Goal: Information Seeking & Learning: Find specific page/section

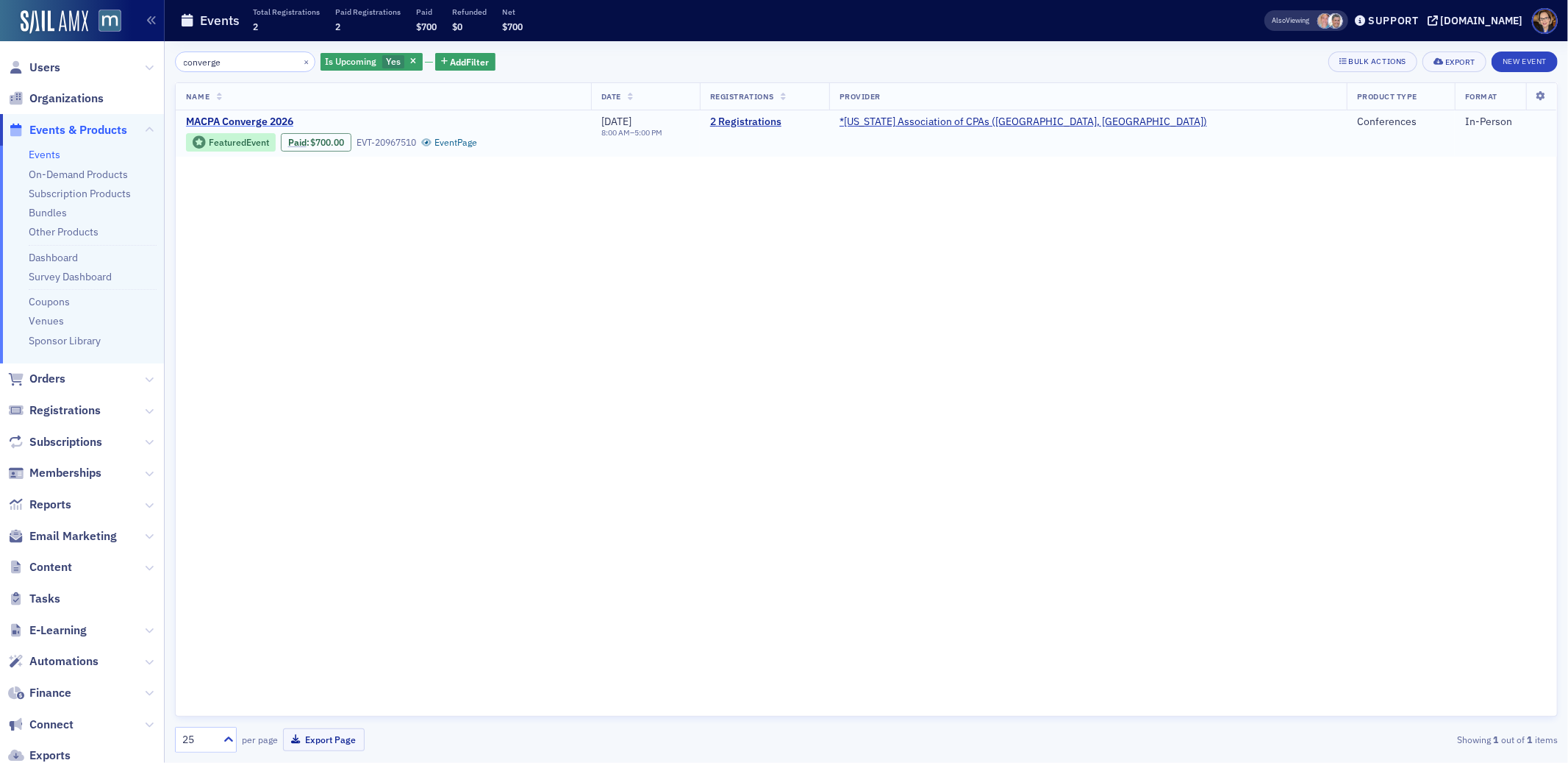
click at [232, 121] on span "MACPA Converge 2026" at bounding box center [310, 121] width 247 height 13
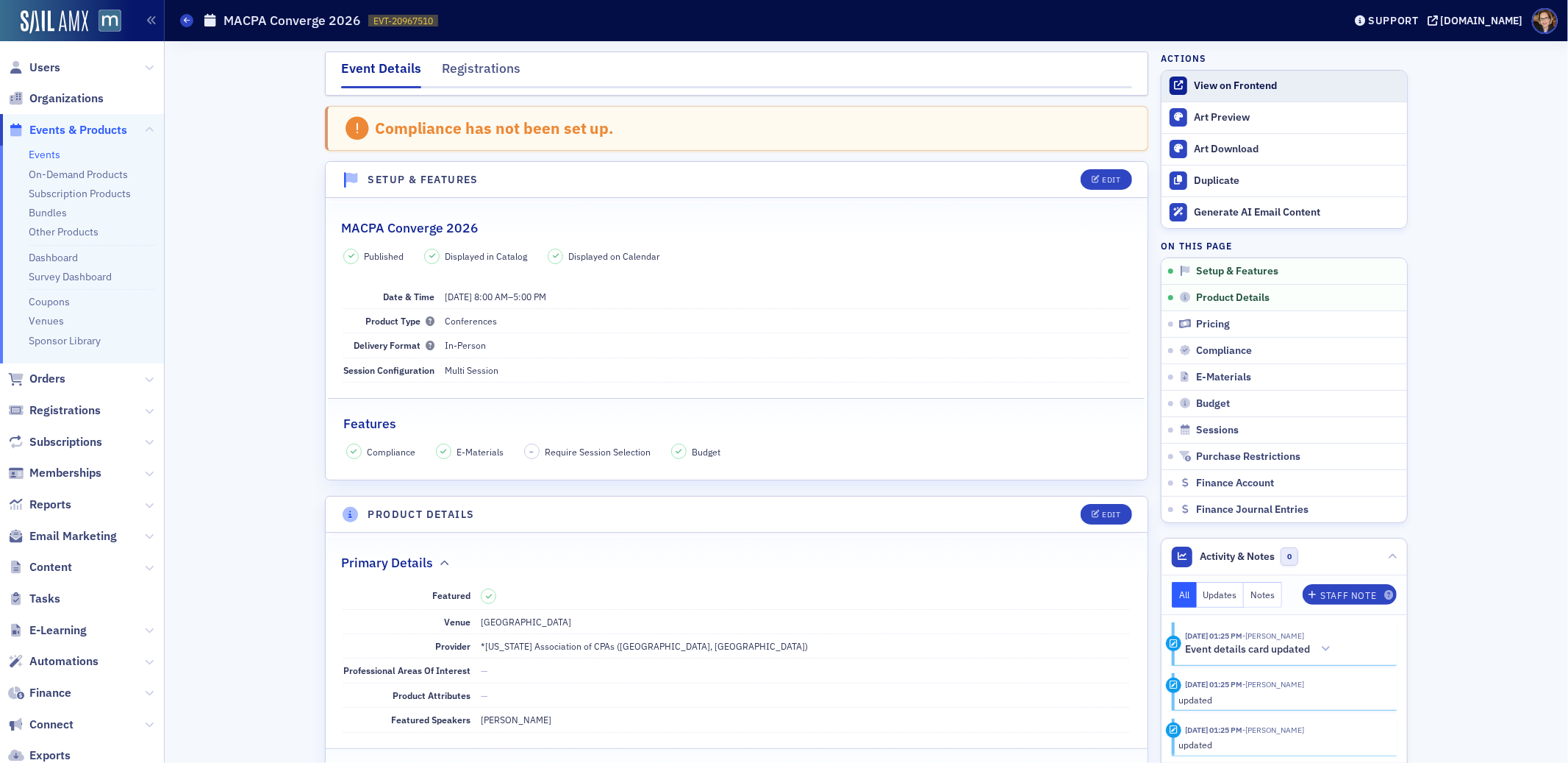
click at [1229, 83] on div "View on Frontend" at bounding box center [1296, 86] width 206 height 13
click at [54, 377] on span "Orders" at bounding box center [47, 378] width 36 height 17
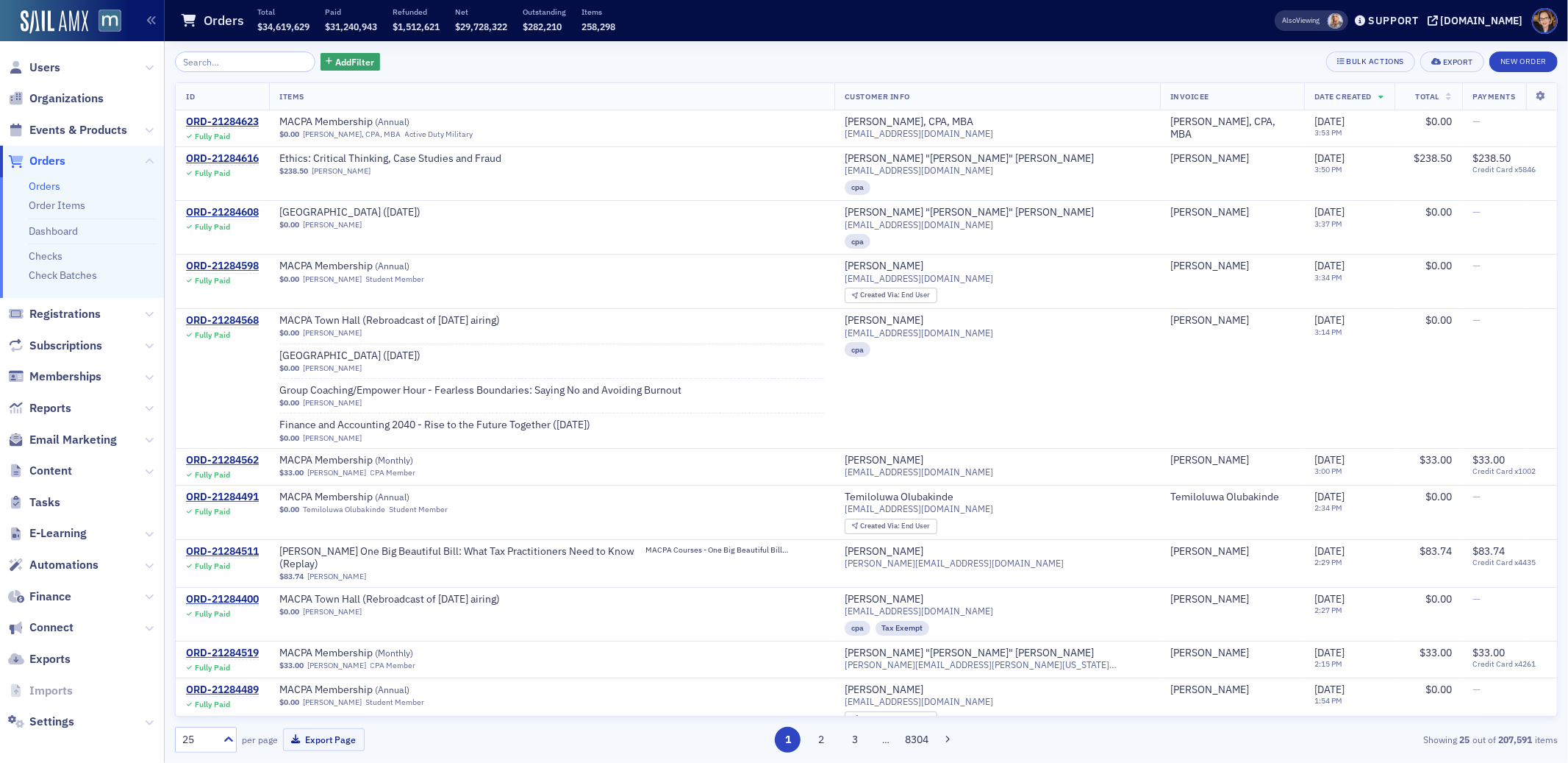
click at [46, 159] on span "Orders" at bounding box center [47, 161] width 36 height 17
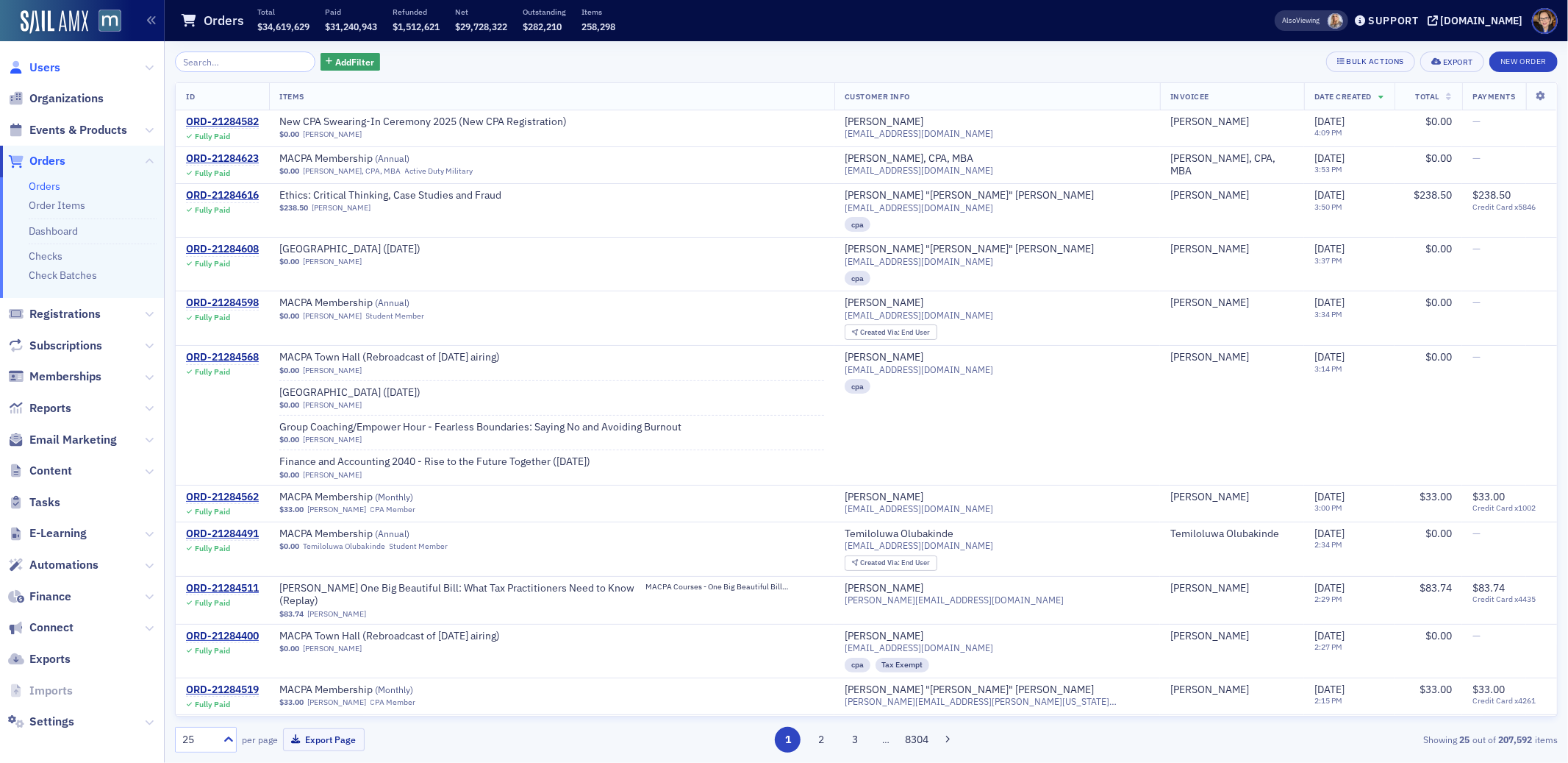
click at [45, 63] on span "Users" at bounding box center [44, 68] width 31 height 17
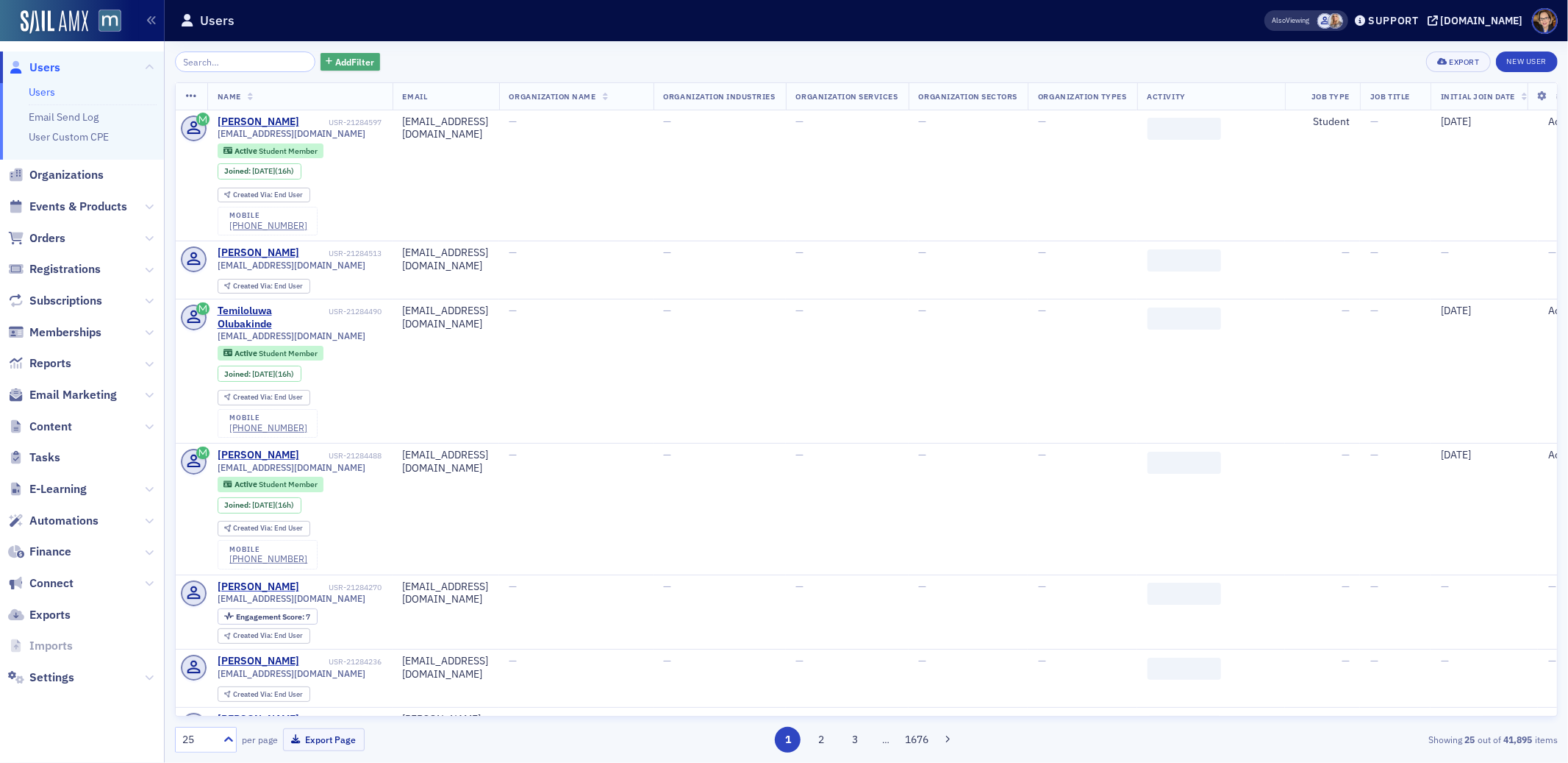
click at [335, 64] on span "Add Filter" at bounding box center [354, 61] width 39 height 13
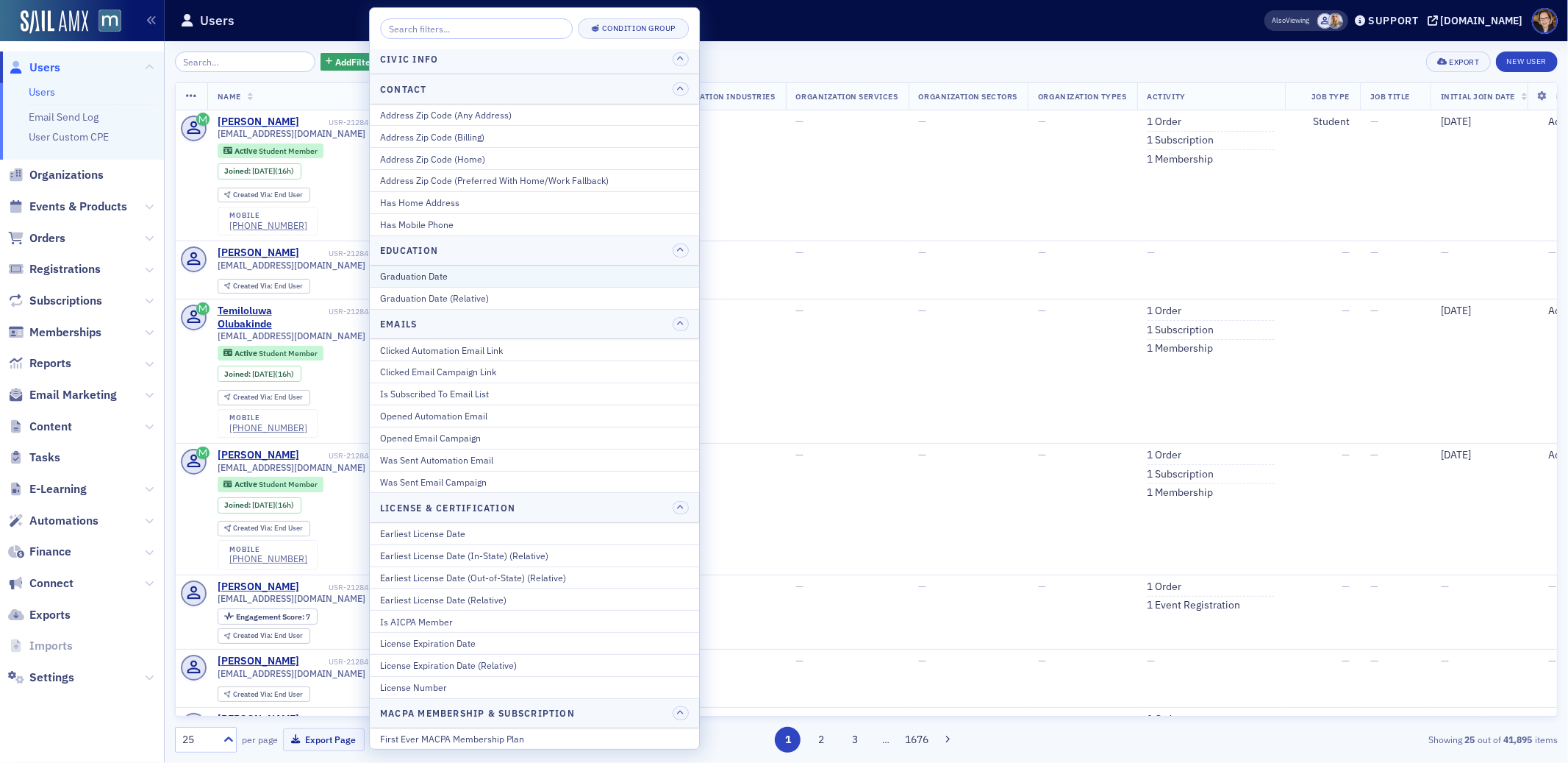
scroll to position [93, 0]
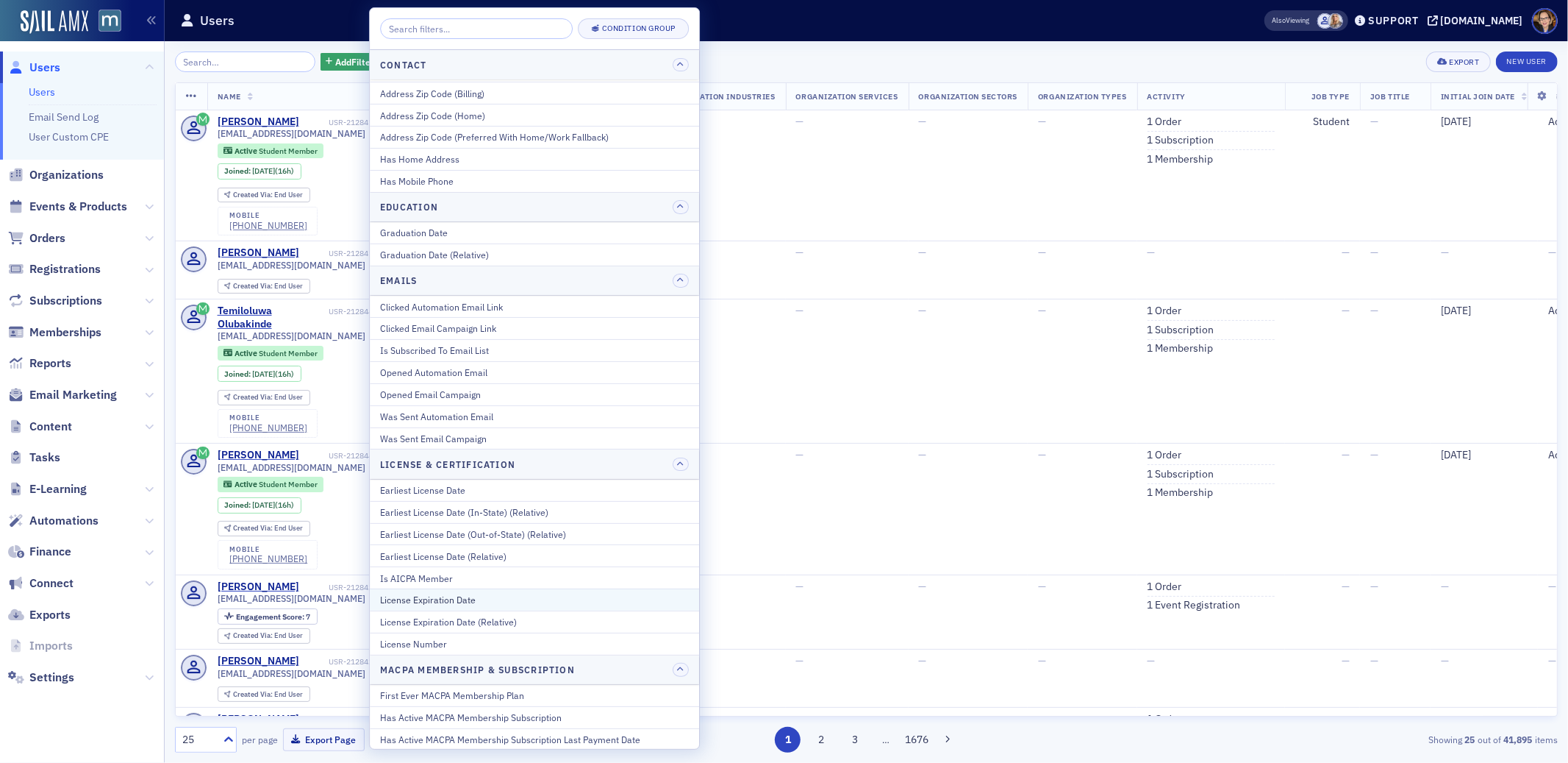
click at [466, 597] on div "License Expiration Date" at bounding box center [534, 599] width 309 height 13
select select "7"
select select "2025"
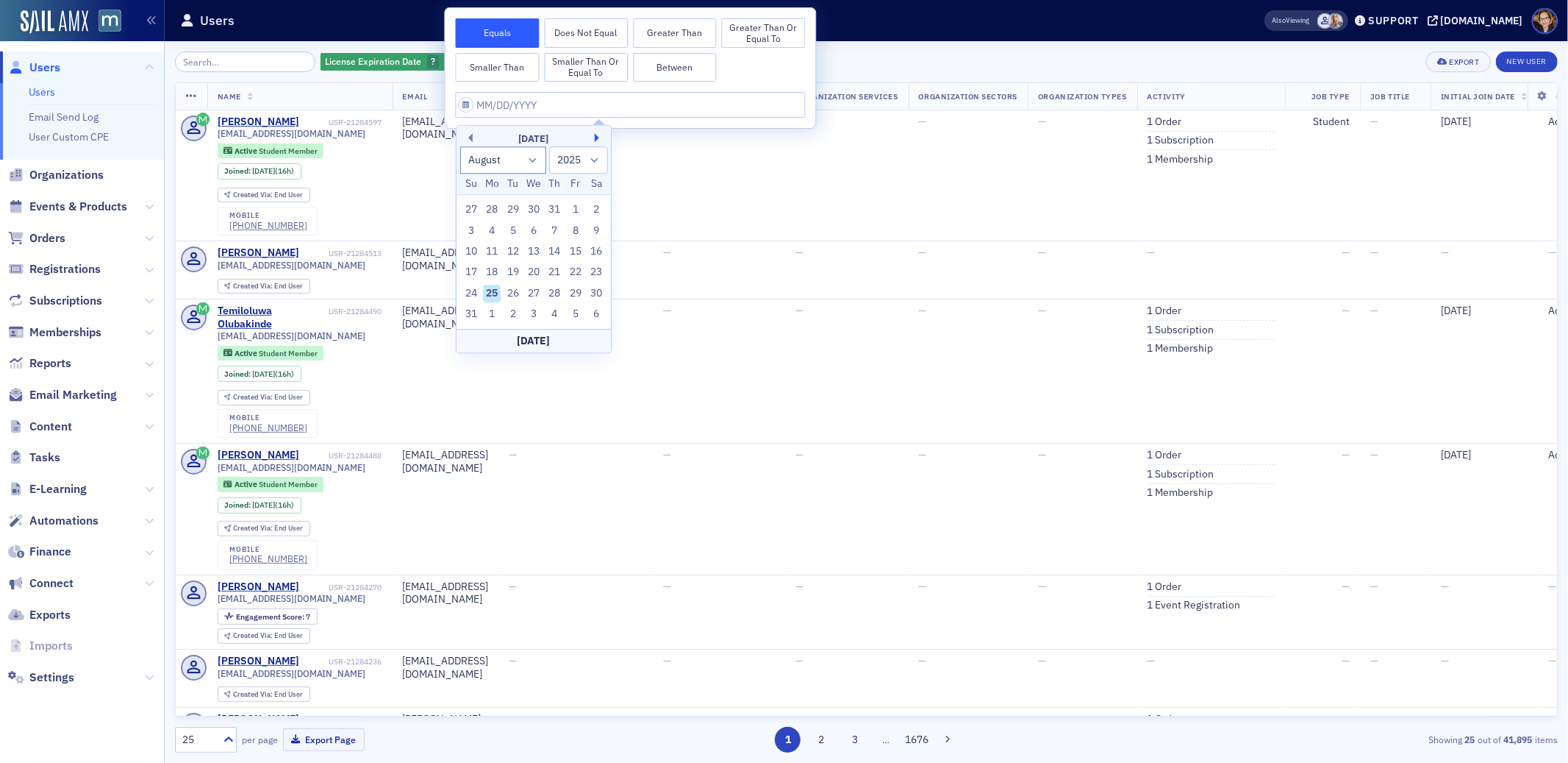
click at [598, 136] on button "Next Month" at bounding box center [599, 137] width 9 height 9
select select "8"
click at [491, 209] on div "1" at bounding box center [492, 210] width 17 height 17
type input "[DATE]"
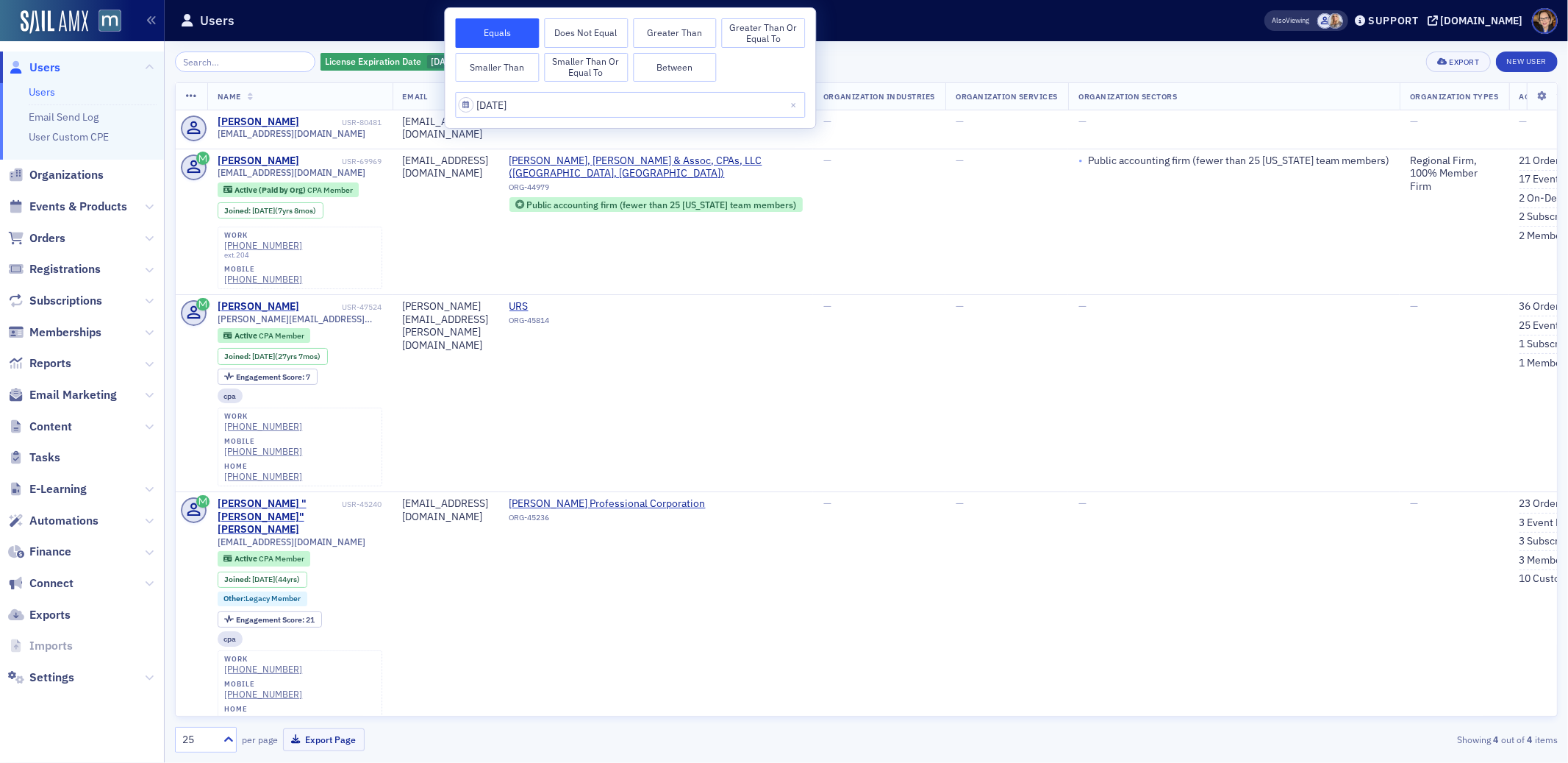
click at [921, 51] on div "License Expiration Date [DATE] Add Filter Export New User" at bounding box center [866, 61] width 1383 height 20
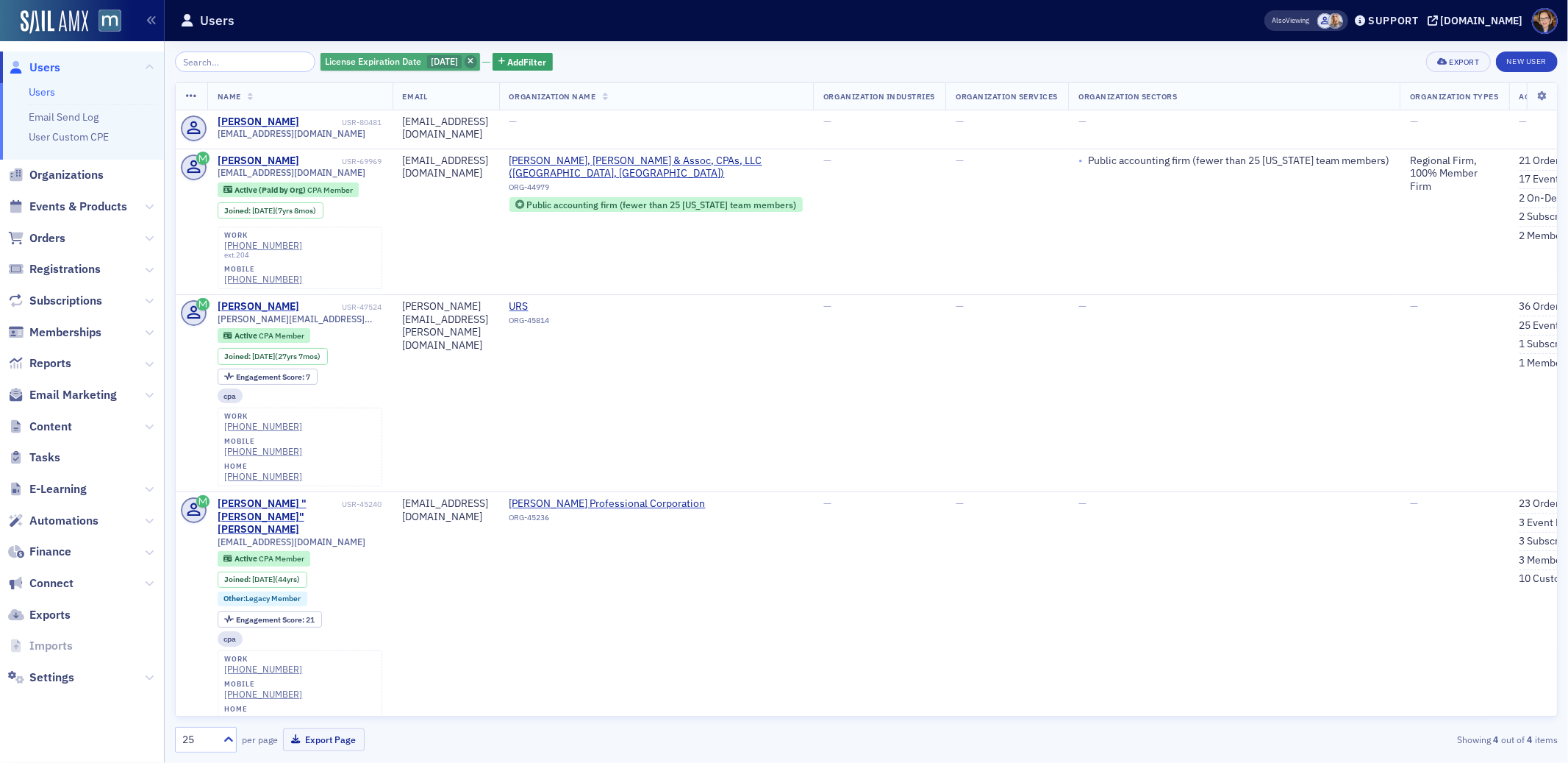
click at [471, 60] on icon "button" at bounding box center [470, 62] width 6 height 8
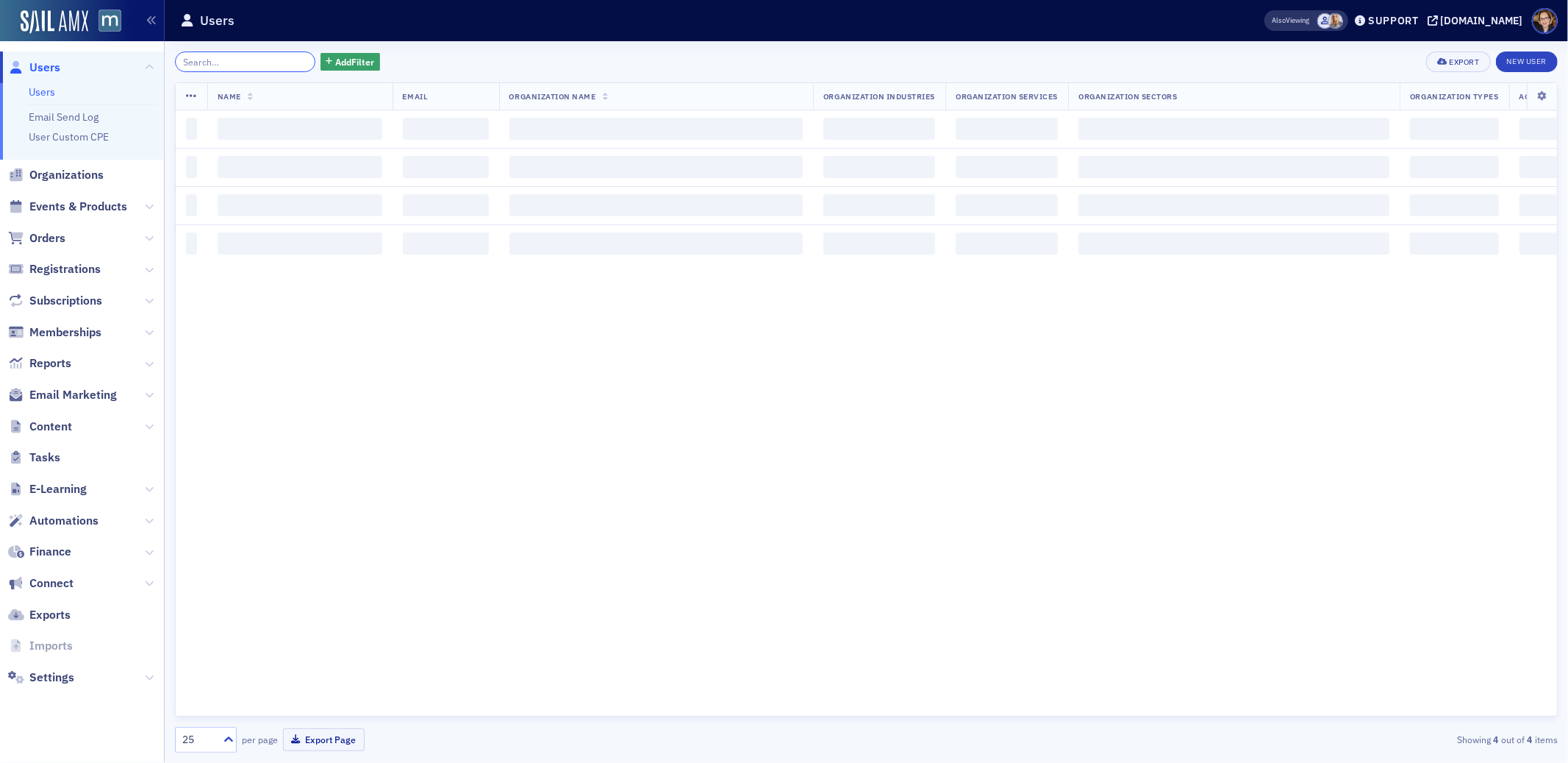
click at [246, 64] on input "search" at bounding box center [245, 61] width 140 height 20
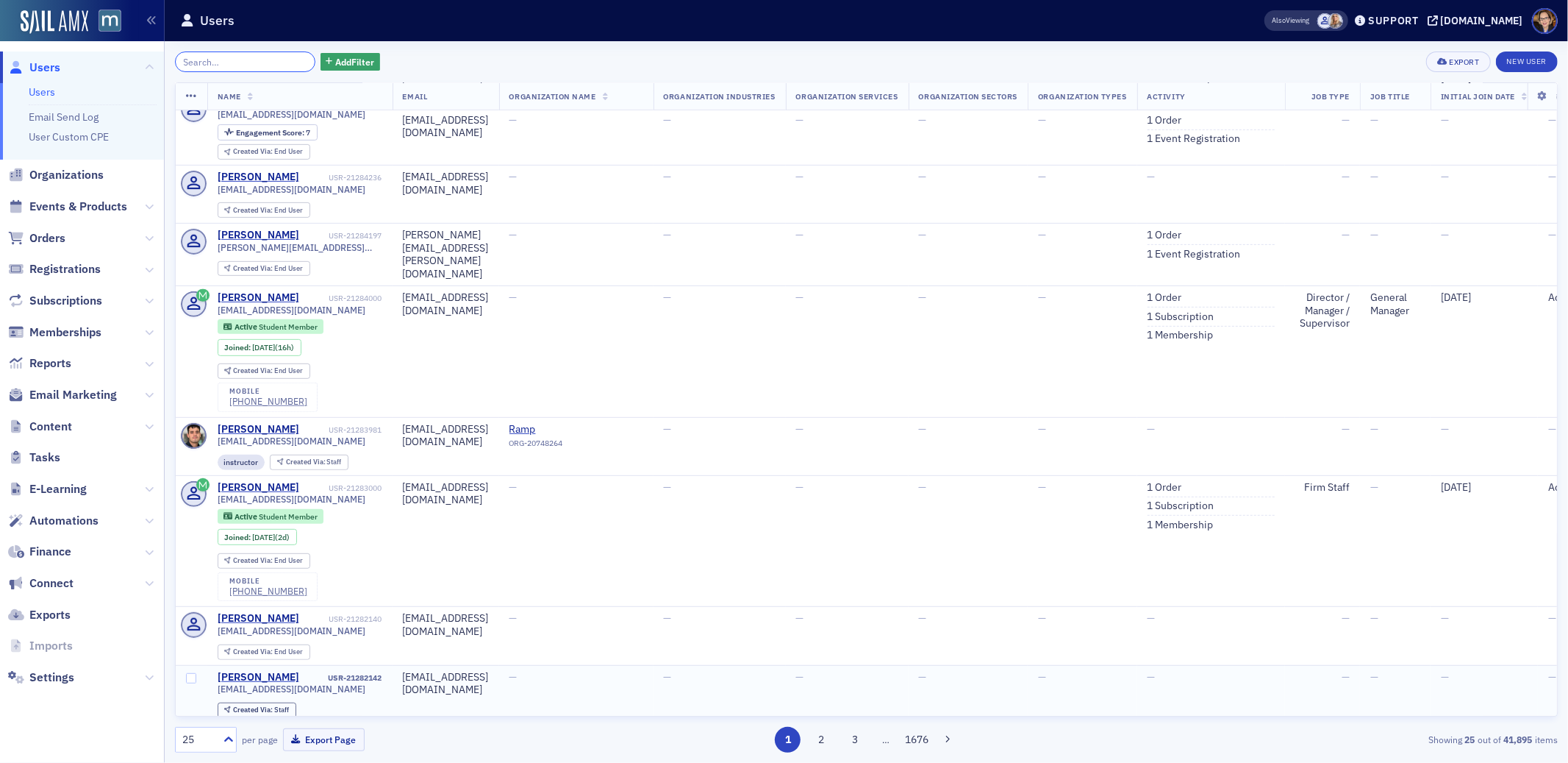
scroll to position [23, 0]
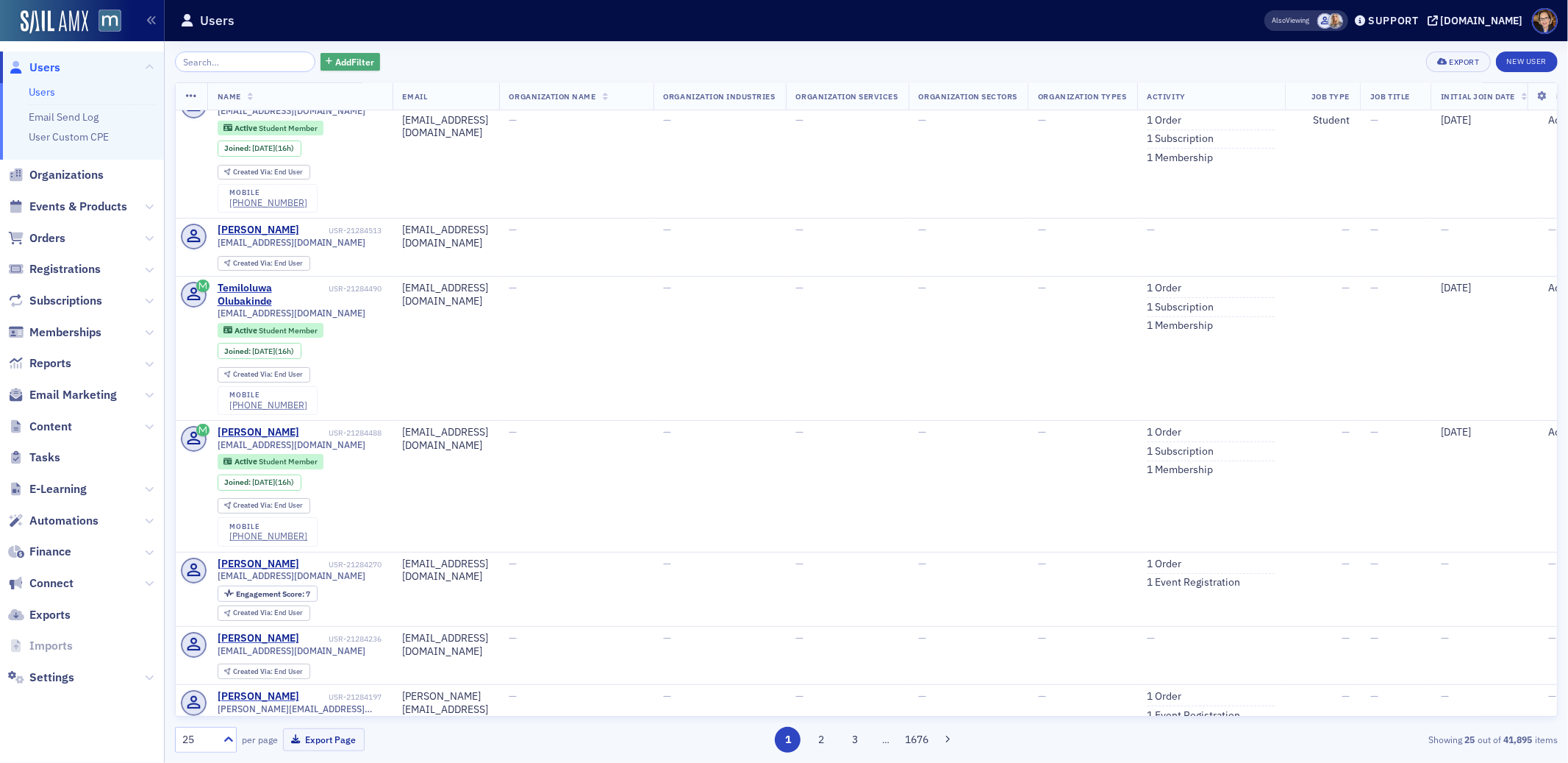
click at [357, 53] on button "Add Filter" at bounding box center [351, 61] width 61 height 18
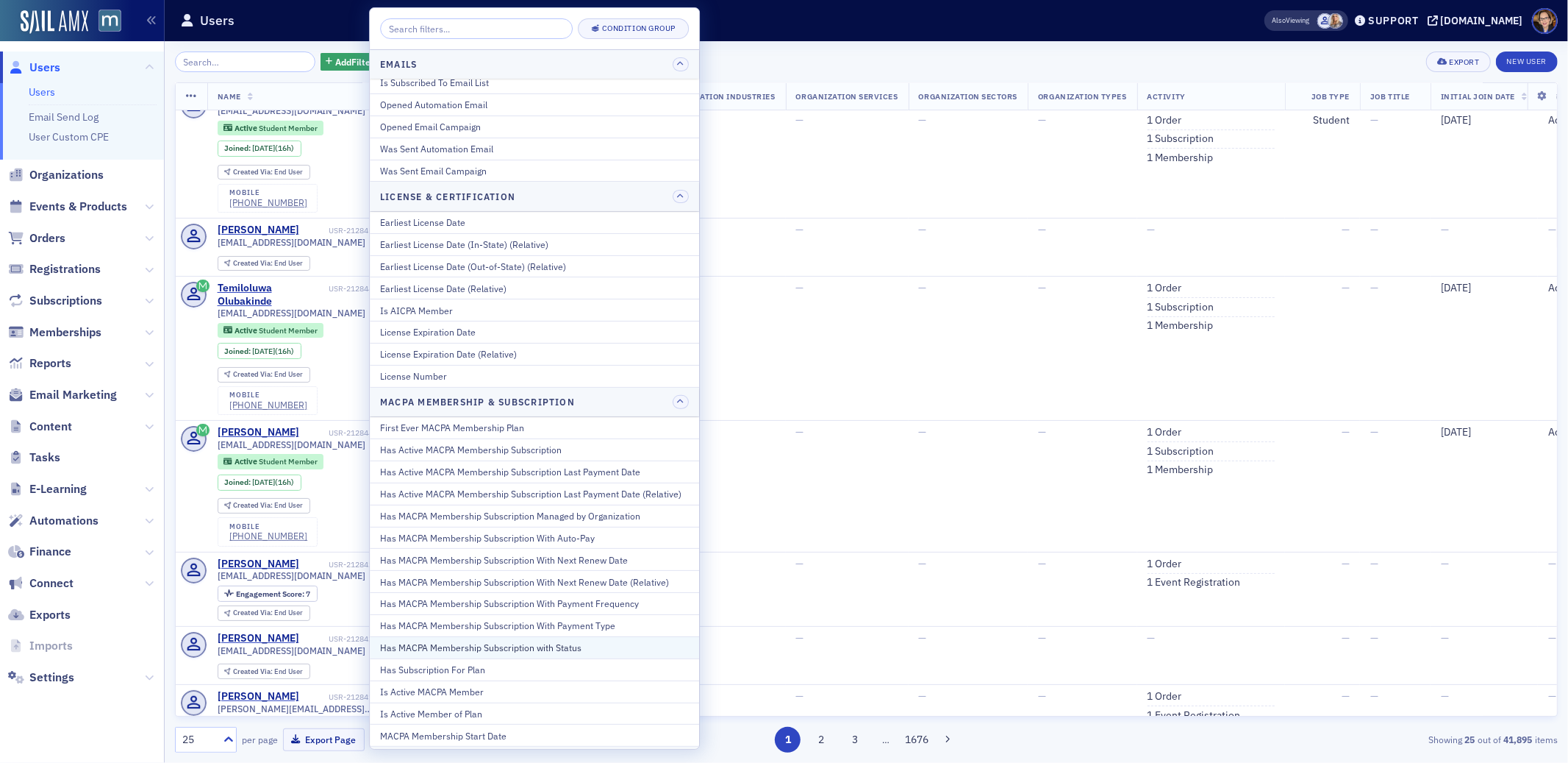
scroll to position [344, 0]
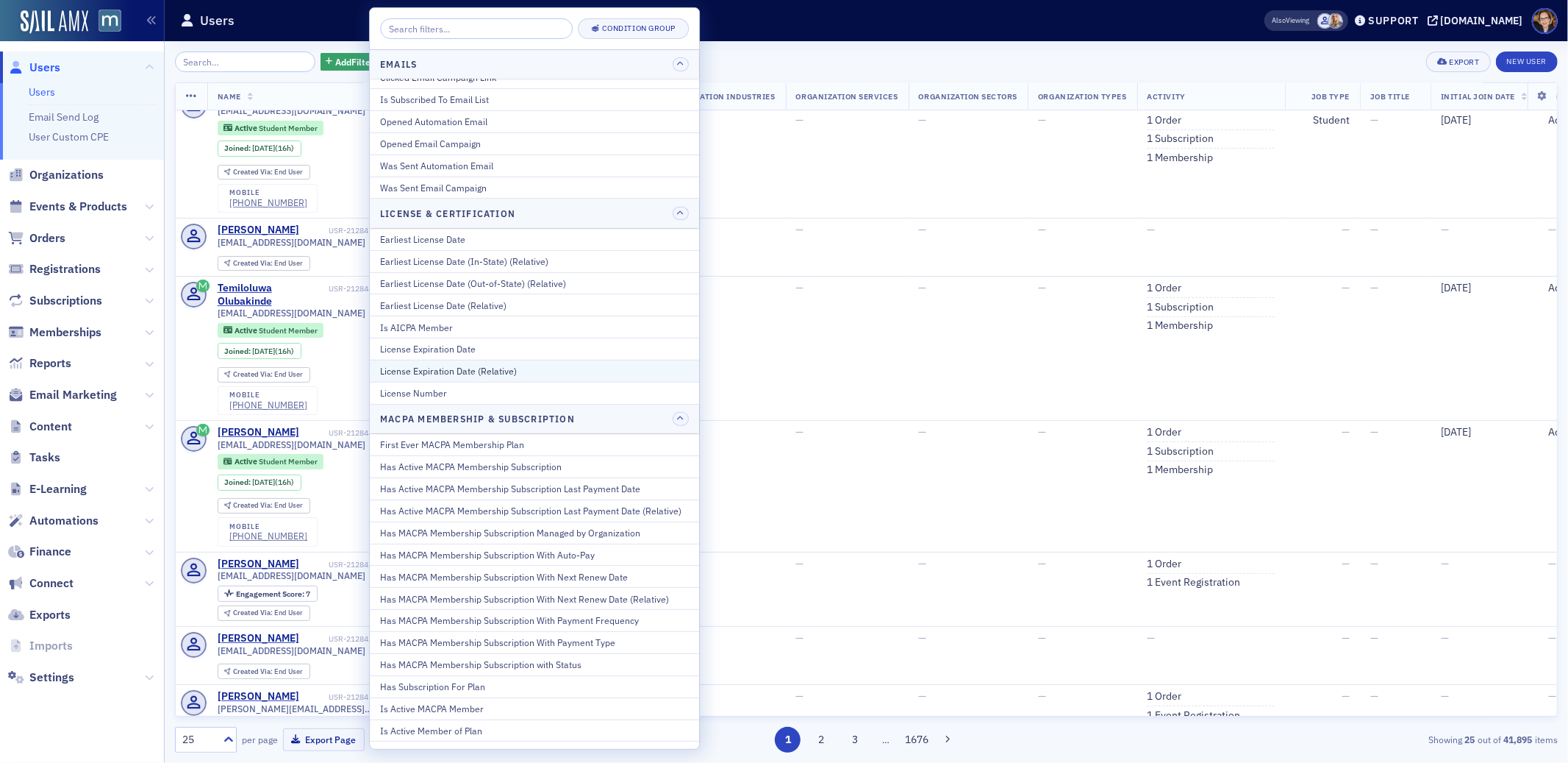
click at [489, 373] on div "License Expiration Date (Relative)" at bounding box center [534, 370] width 309 height 13
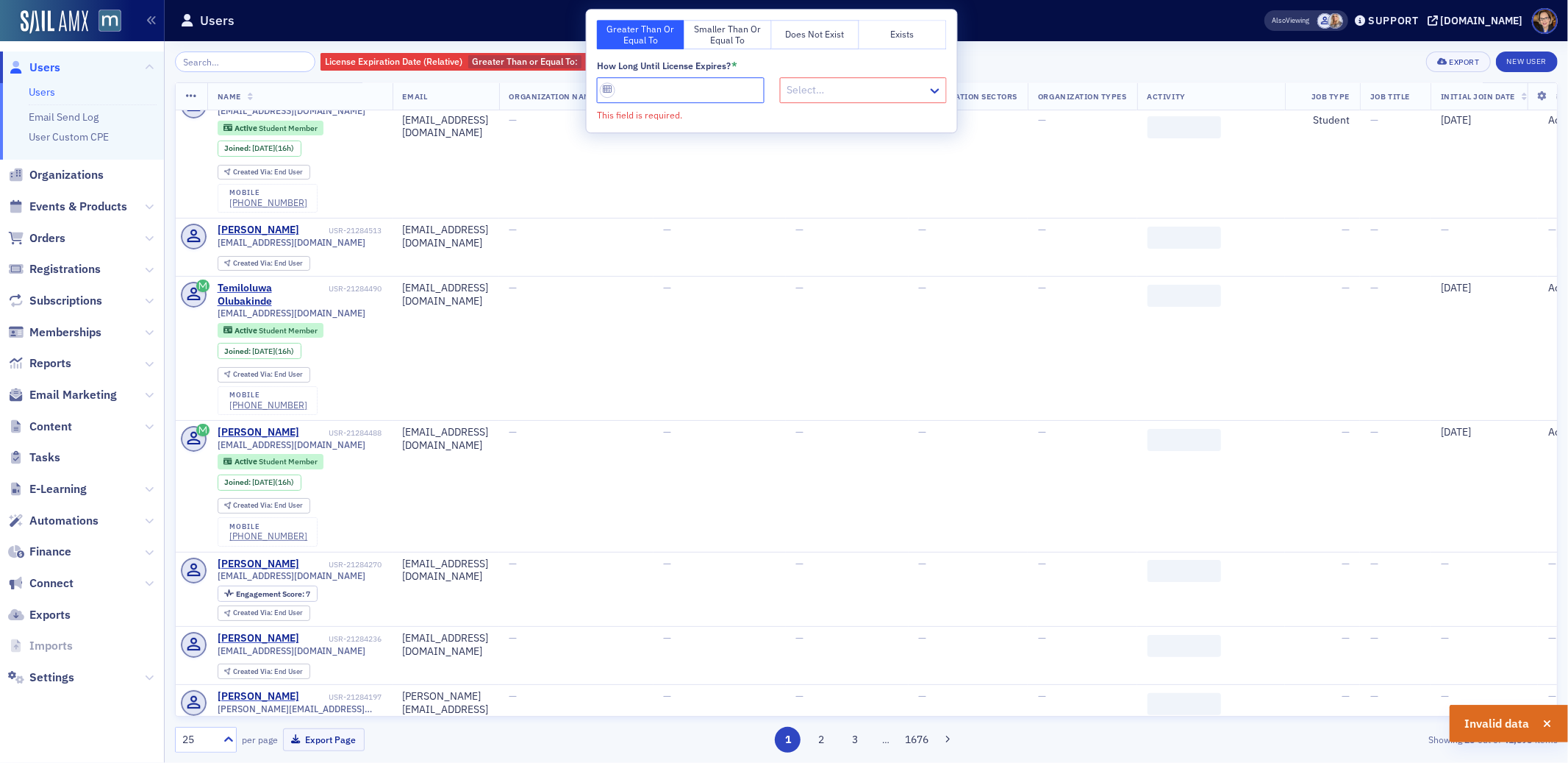
click at [610, 88] on input "How long until license expires? *" at bounding box center [681, 90] width 168 height 26
click at [608, 88] on input "How long until license expires? *" at bounding box center [681, 90] width 168 height 26
click at [913, 88] on div at bounding box center [865, 87] width 161 height 18
click at [632, 91] on input "How long until license expires? *" at bounding box center [681, 90] width 168 height 26
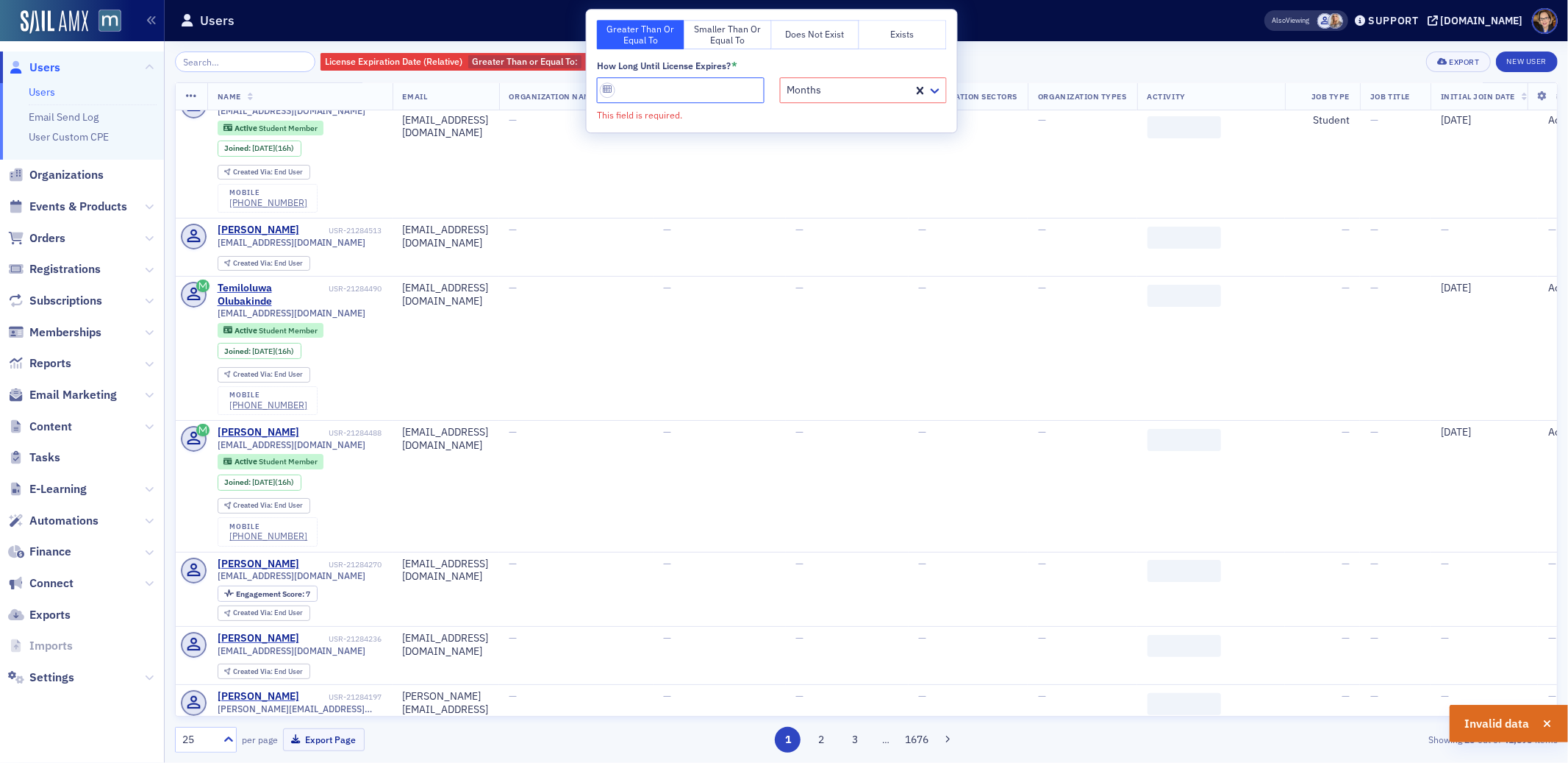
click at [606, 87] on input "How long until license expires? *" at bounding box center [681, 90] width 168 height 26
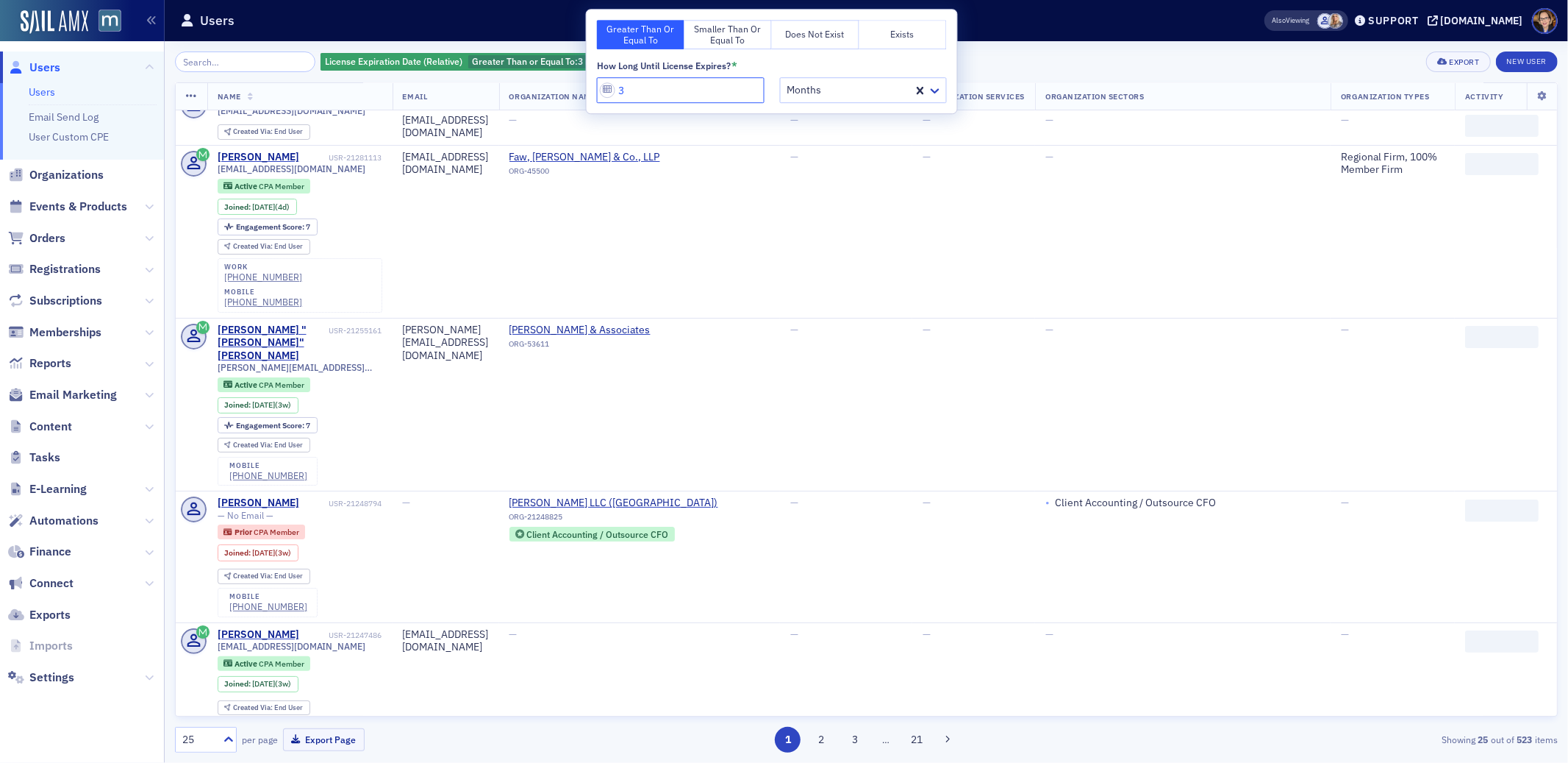
type input "3"
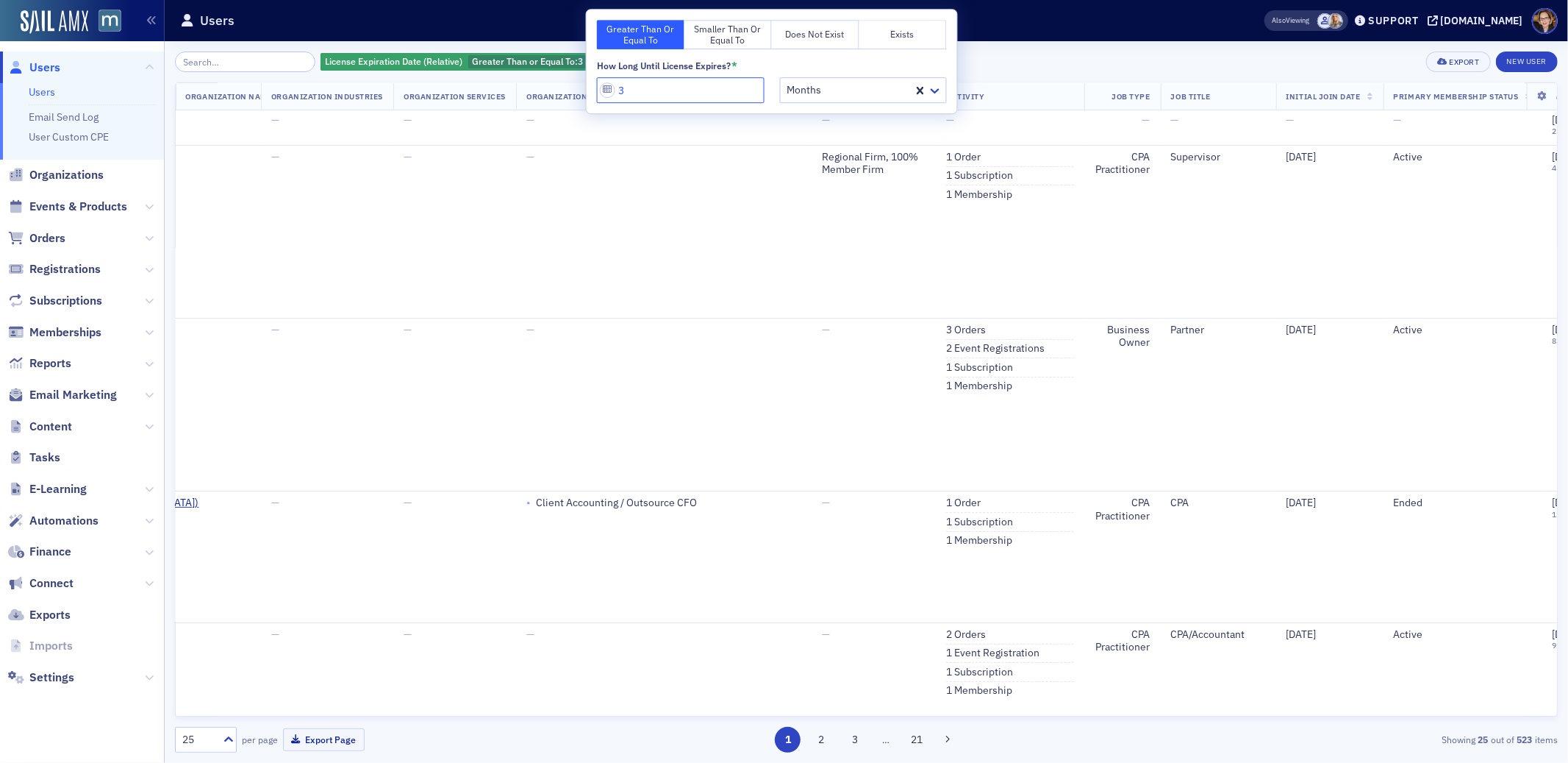
scroll to position [23, 0]
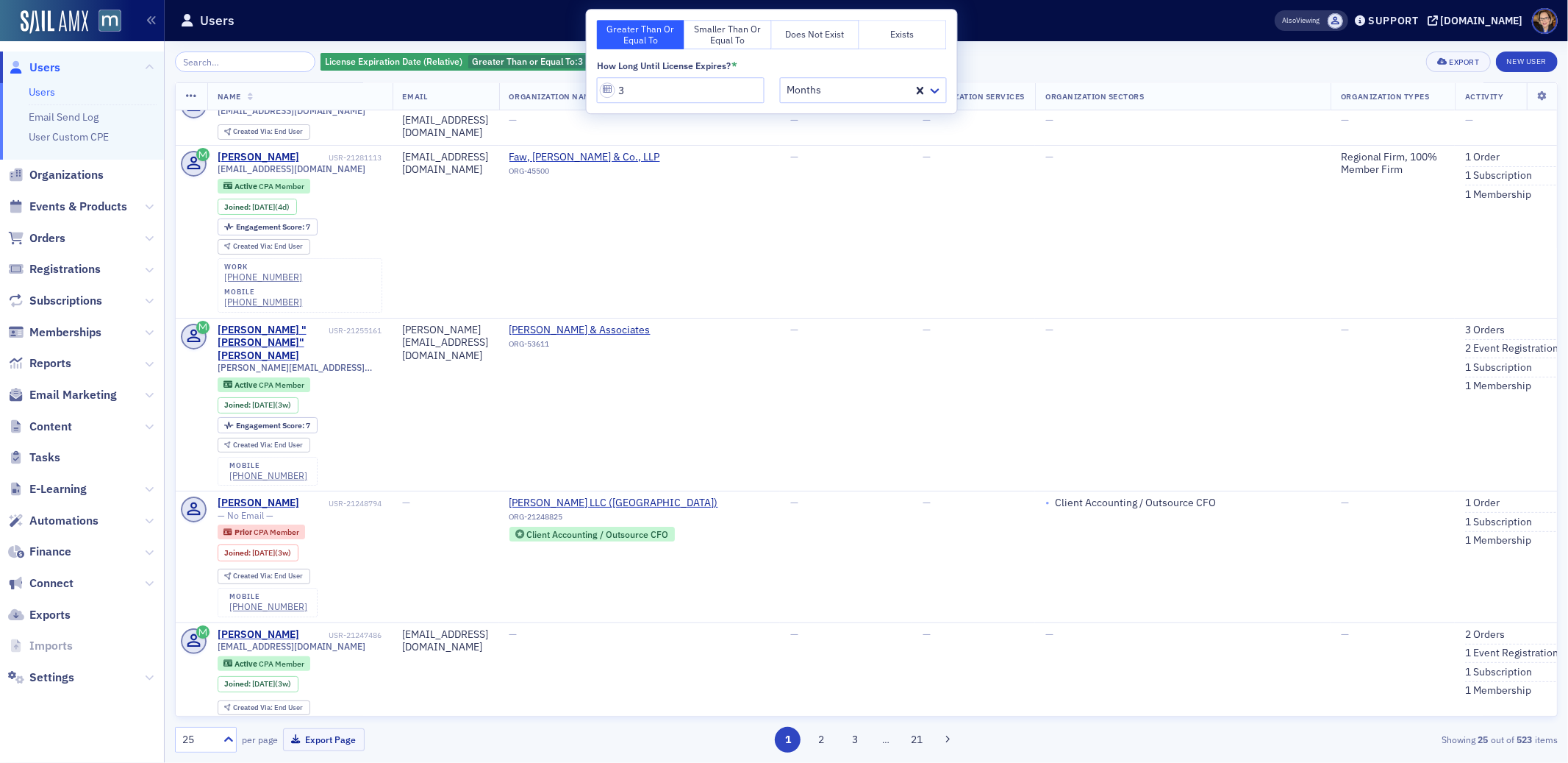
click at [1029, 61] on div "License Expiration Date (Relative) Greater Than or Equal To : 3 months Add Filt…" at bounding box center [866, 61] width 1383 height 20
